Goal: Task Accomplishment & Management: Use online tool/utility

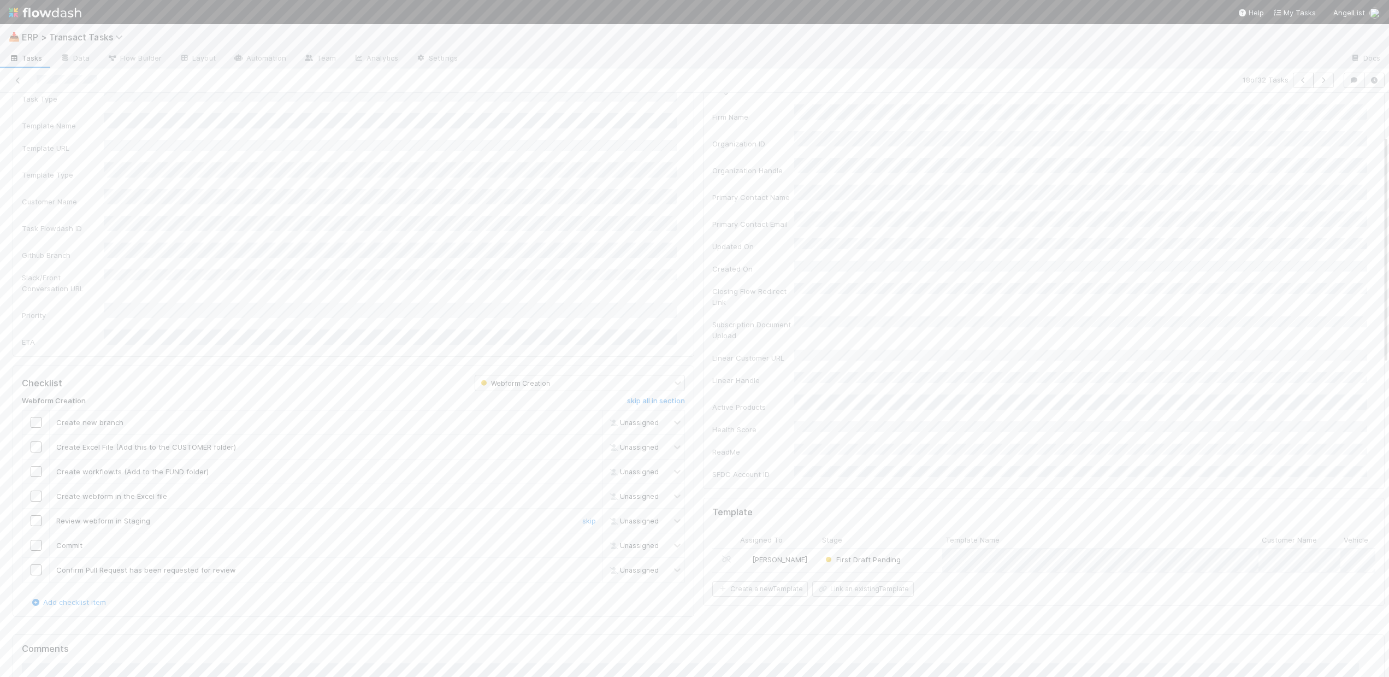
scroll to position [185, 0]
click at [39, 335] on input "checkbox" at bounding box center [36, 340] width 11 height 11
click at [39, 359] on input "checkbox" at bounding box center [36, 364] width 11 height 11
click at [36, 384] on input "checkbox" at bounding box center [36, 389] width 11 height 11
click at [35, 409] on input "checkbox" at bounding box center [36, 414] width 11 height 11
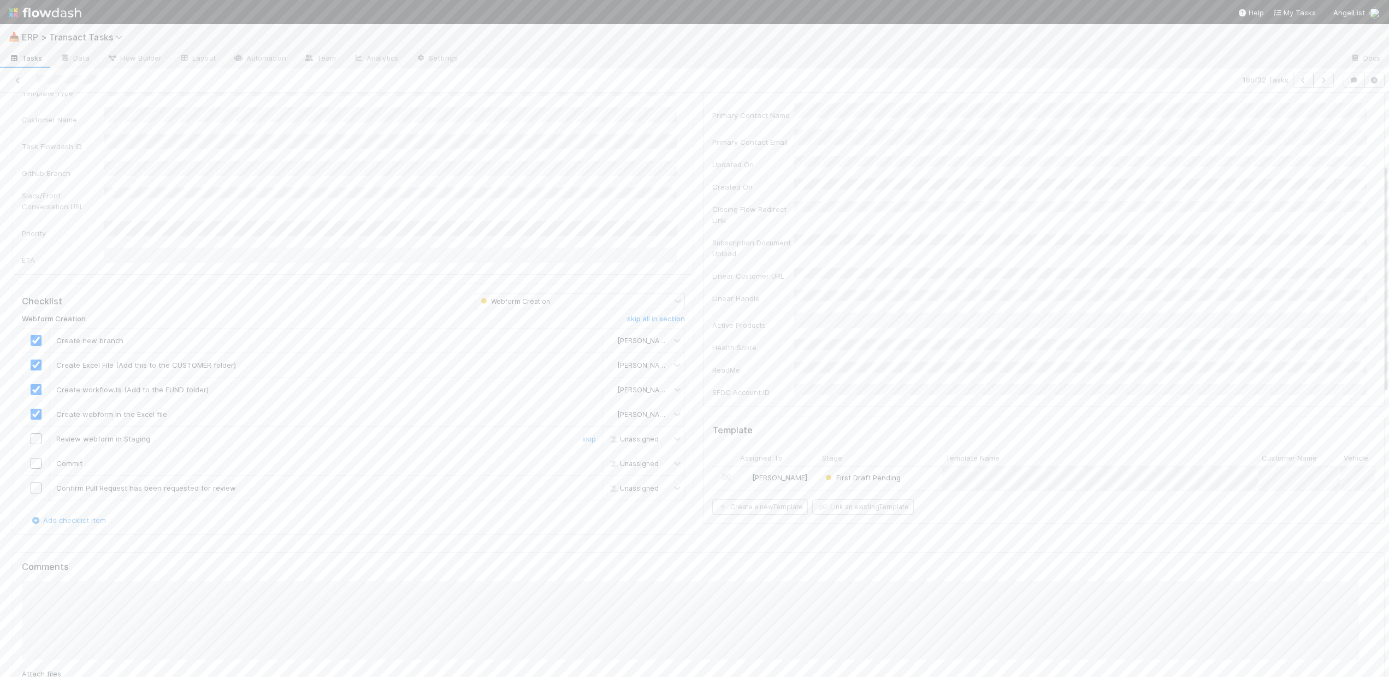
click at [39, 433] on input "checkbox" at bounding box center [36, 438] width 11 height 11
click at [38, 458] on input "checkbox" at bounding box center [36, 463] width 11 height 11
drag, startPoint x: 38, startPoint y: 458, endPoint x: 83, endPoint y: 460, distance: 45.4
click at [38, 482] on input "checkbox" at bounding box center [36, 487] width 11 height 11
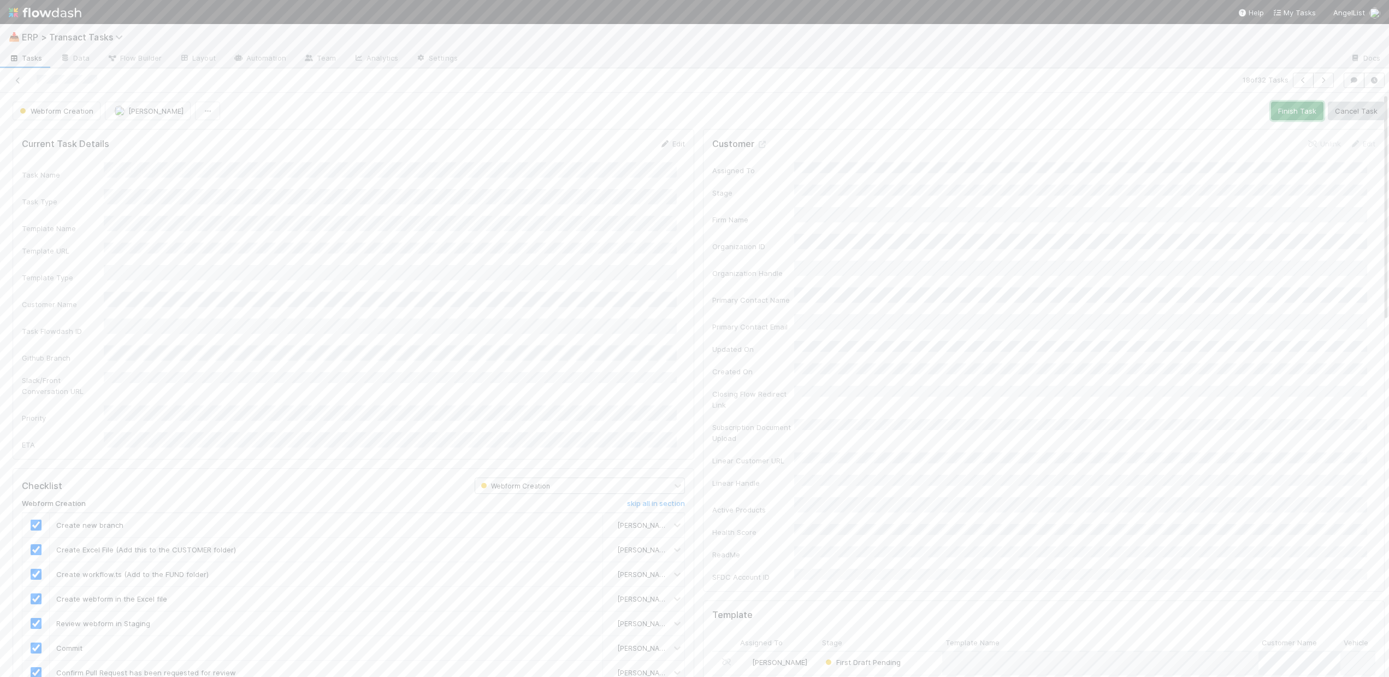
click at [1277, 108] on button "Finish Task" at bounding box center [1297, 111] width 52 height 19
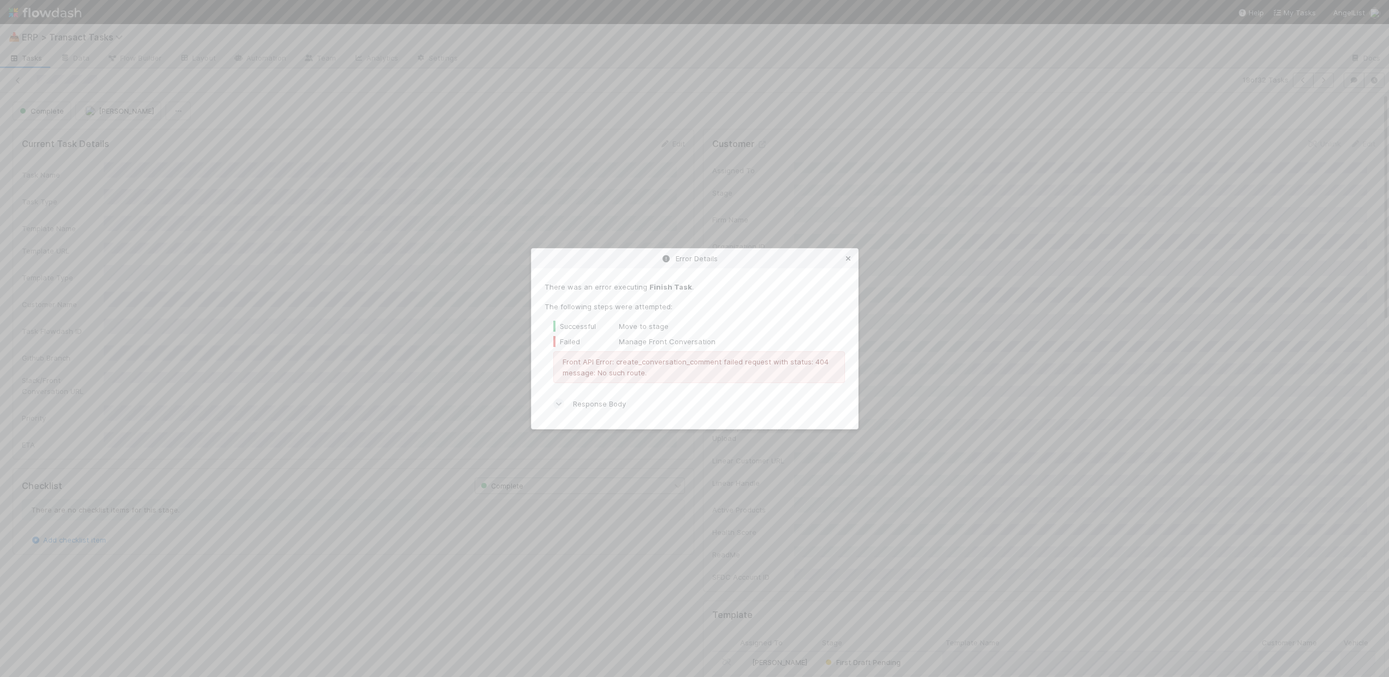
click at [849, 261] on icon at bounding box center [848, 258] width 11 height 7
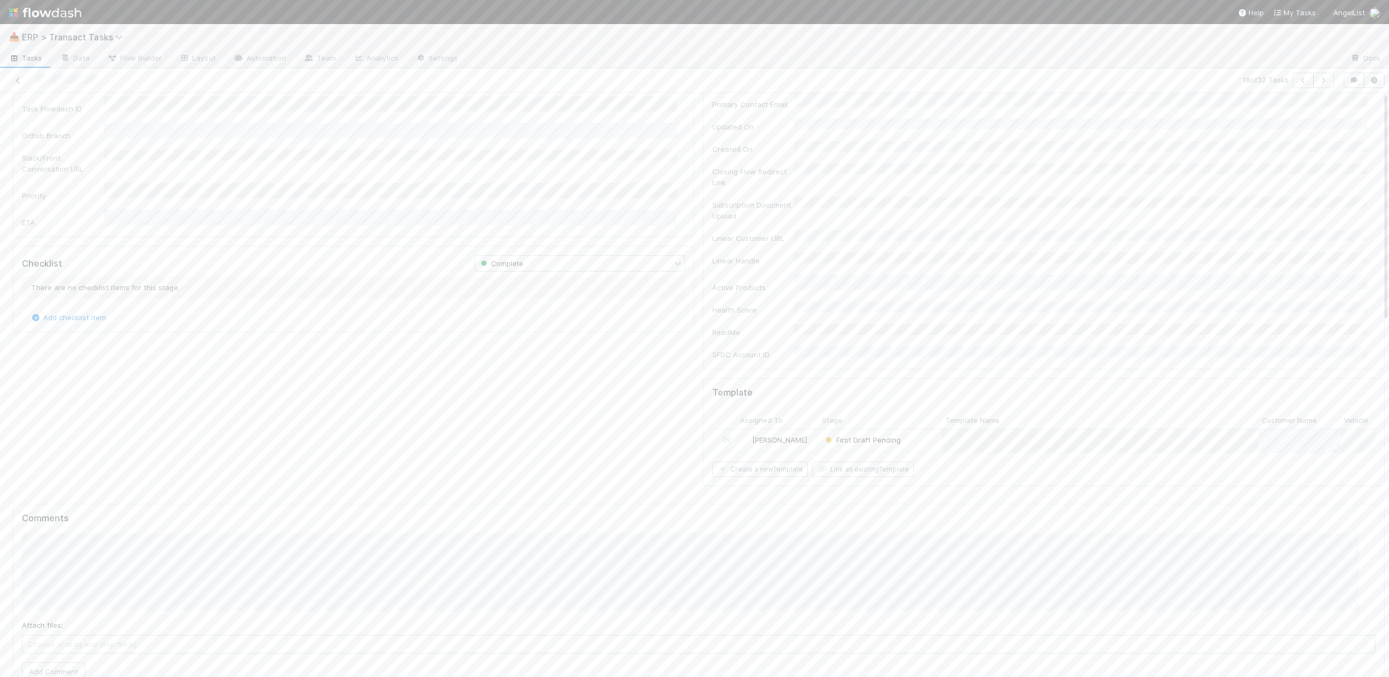
scroll to position [224, 0]
click at [802, 428] on div "[PERSON_NAME]" at bounding box center [778, 439] width 82 height 23
click at [1291, 116] on button "Complete First Draft Tasks" at bounding box center [1331, 111] width 107 height 19
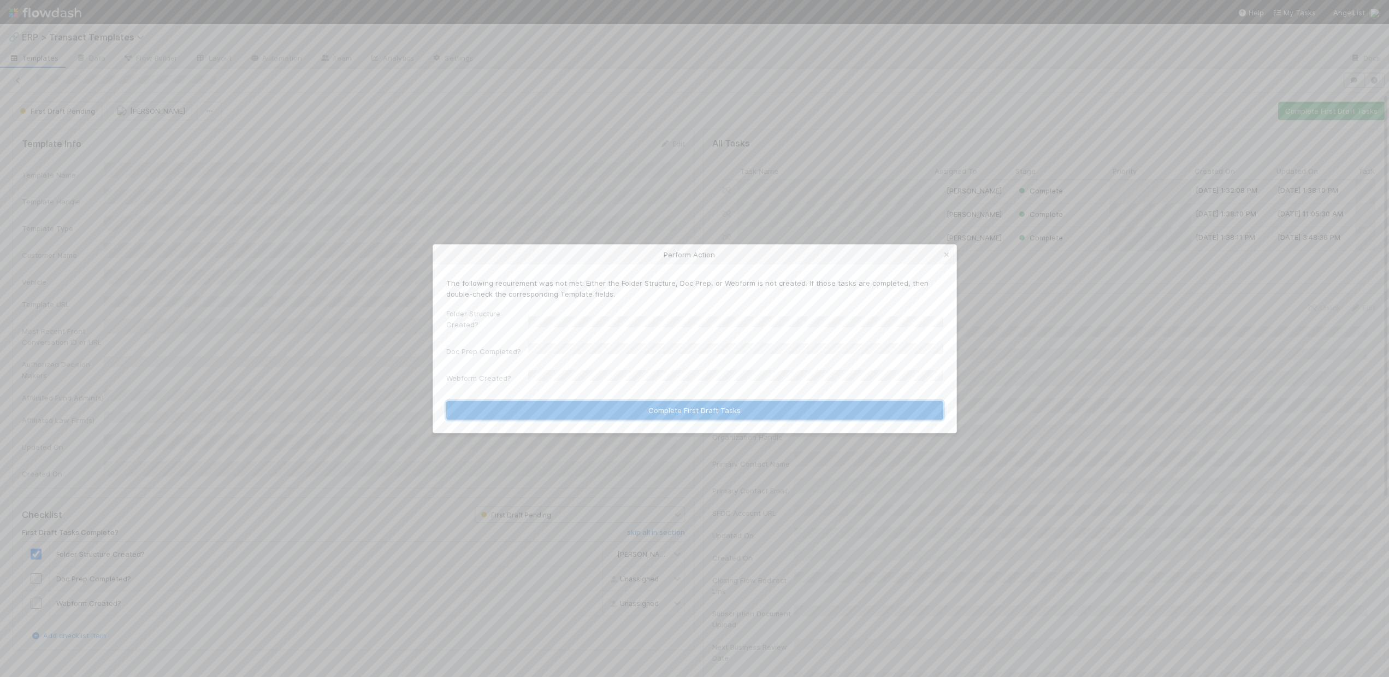
click at [660, 401] on button "Complete First Draft Tasks" at bounding box center [694, 410] width 497 height 19
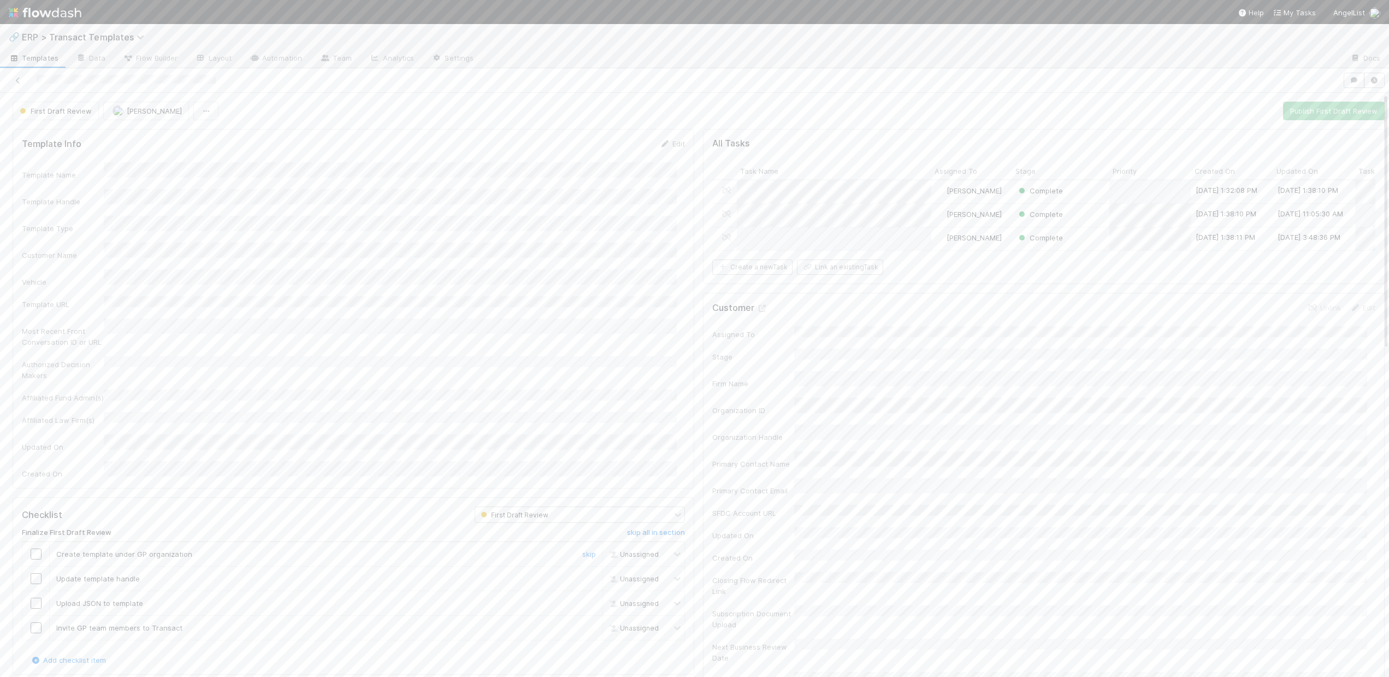
drag, startPoint x: 36, startPoint y: 519, endPoint x: 41, endPoint y: 539, distance: 20.4
click at [36, 548] on input "checkbox" at bounding box center [36, 553] width 11 height 11
click at [36, 573] on input "checkbox" at bounding box center [36, 578] width 11 height 11
drag, startPoint x: 35, startPoint y: 566, endPoint x: 39, endPoint y: 587, distance: 21.1
click at [35, 598] on input "checkbox" at bounding box center [36, 603] width 11 height 11
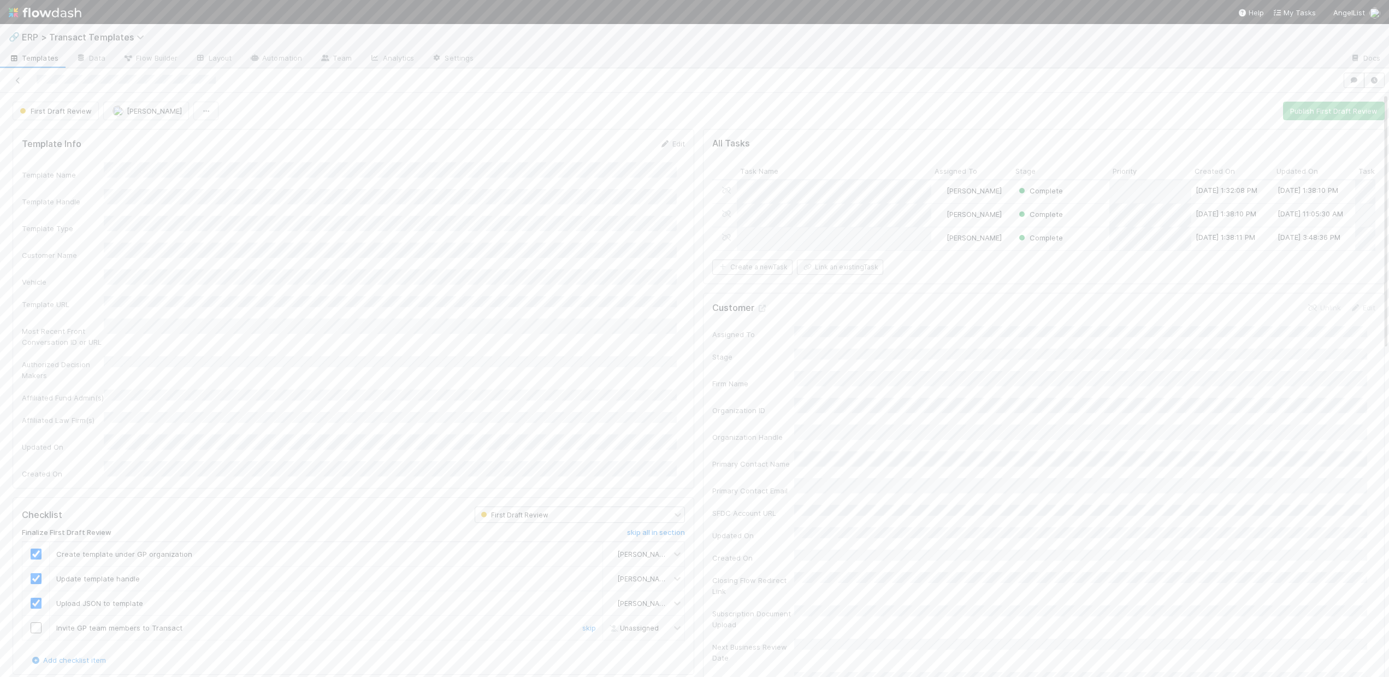
drag, startPoint x: 37, startPoint y: 590, endPoint x: 137, endPoint y: 600, distance: 99.8
click at [37, 622] on input "checkbox" at bounding box center [36, 627] width 11 height 11
click at [1317, 118] on button "Publish First Draft Review" at bounding box center [1334, 111] width 102 height 19
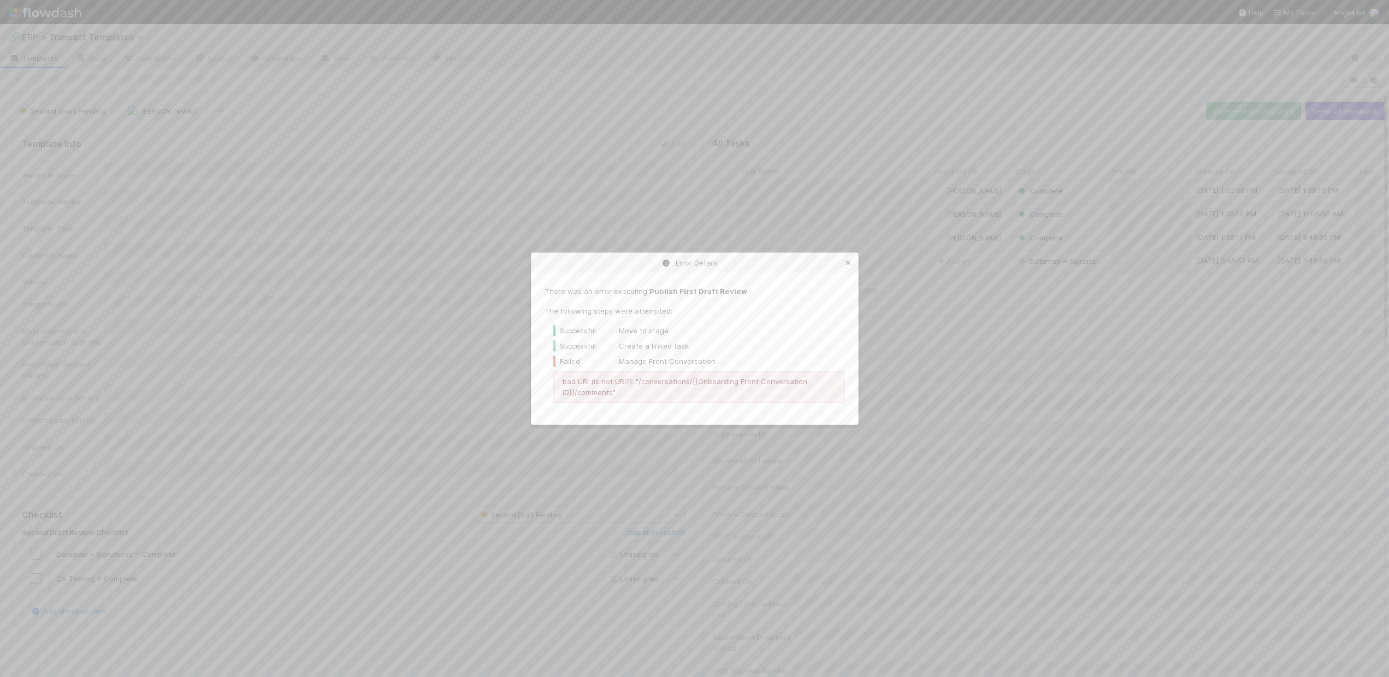
click at [848, 263] on icon at bounding box center [848, 262] width 11 height 7
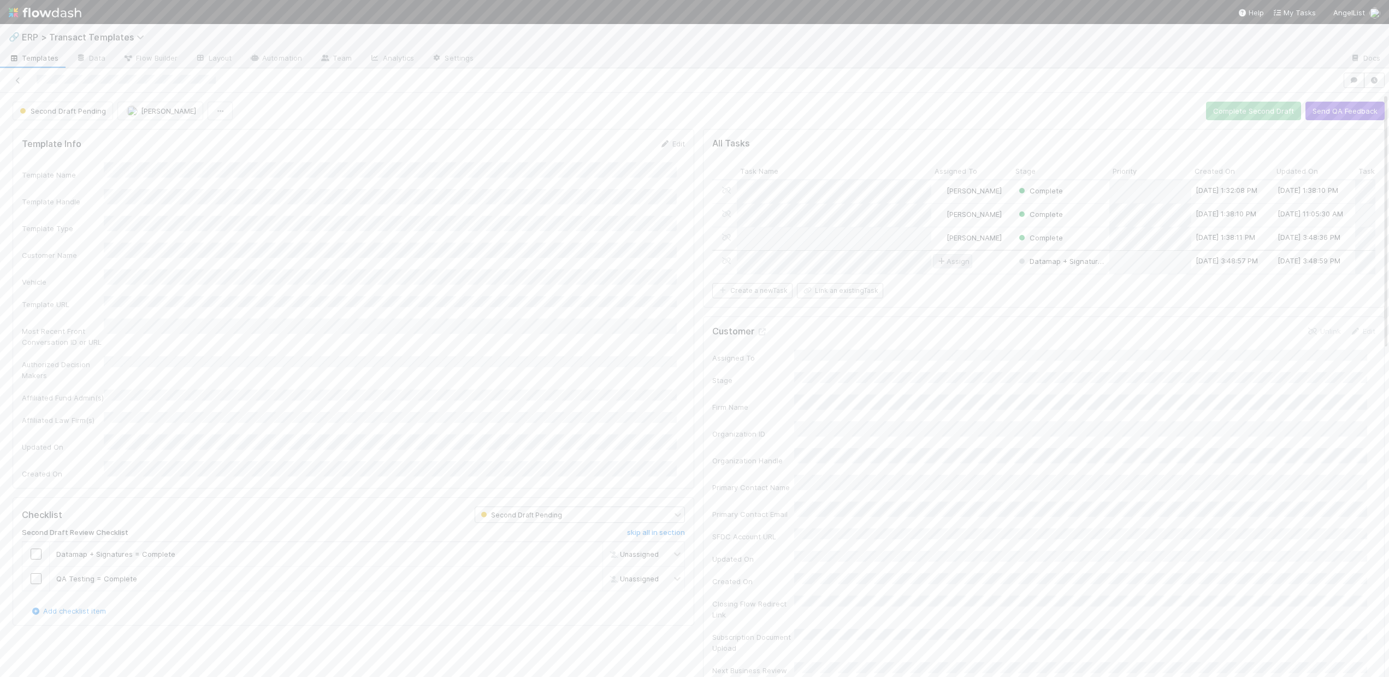
click at [937, 262] on icon at bounding box center [941, 261] width 11 height 7
click at [972, 359] on span "[PERSON_NAME]" at bounding box center [971, 363] width 55 height 9
